Goal: Information Seeking & Learning: Compare options

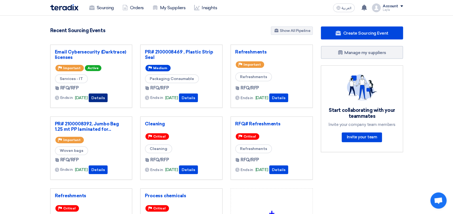
click at [103, 97] on button "Details" at bounding box center [98, 98] width 19 height 9
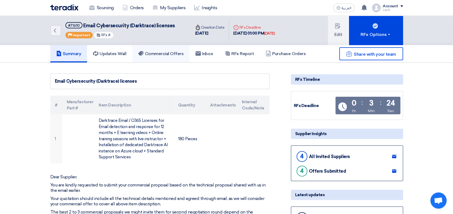
click at [167, 55] on h5 "Commercial Offers" at bounding box center [160, 53] width 45 height 5
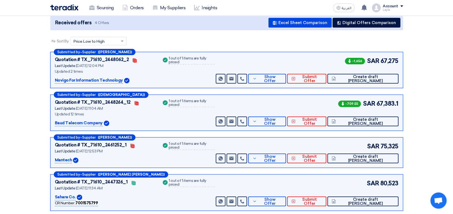
scroll to position [72, 0]
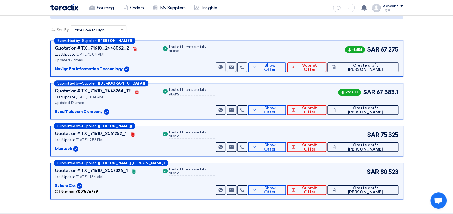
click at [431, 73] on section "Received offers 4 Offers Excel Sheet Comparison Digital Offers Comparison Sort …" at bounding box center [226, 102] width 453 height 222
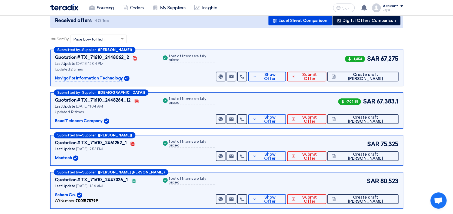
scroll to position [61, 0]
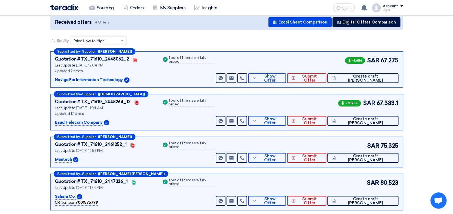
click at [438, 92] on section "Received offers 4 Offers Excel Sheet Comparison Digital Offers Comparison Sort …" at bounding box center [226, 113] width 453 height 222
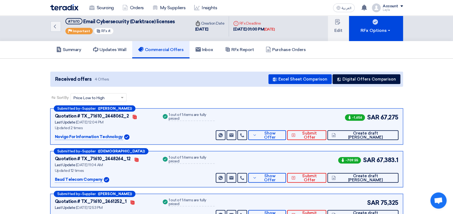
scroll to position [0, 0]
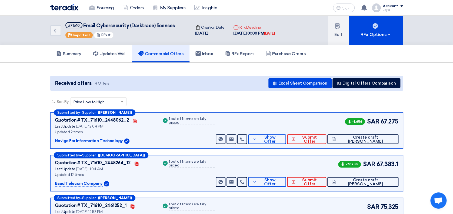
click at [163, 54] on h5 "Commercial Offers" at bounding box center [160, 53] width 45 height 5
